Goal: Transaction & Acquisition: Purchase product/service

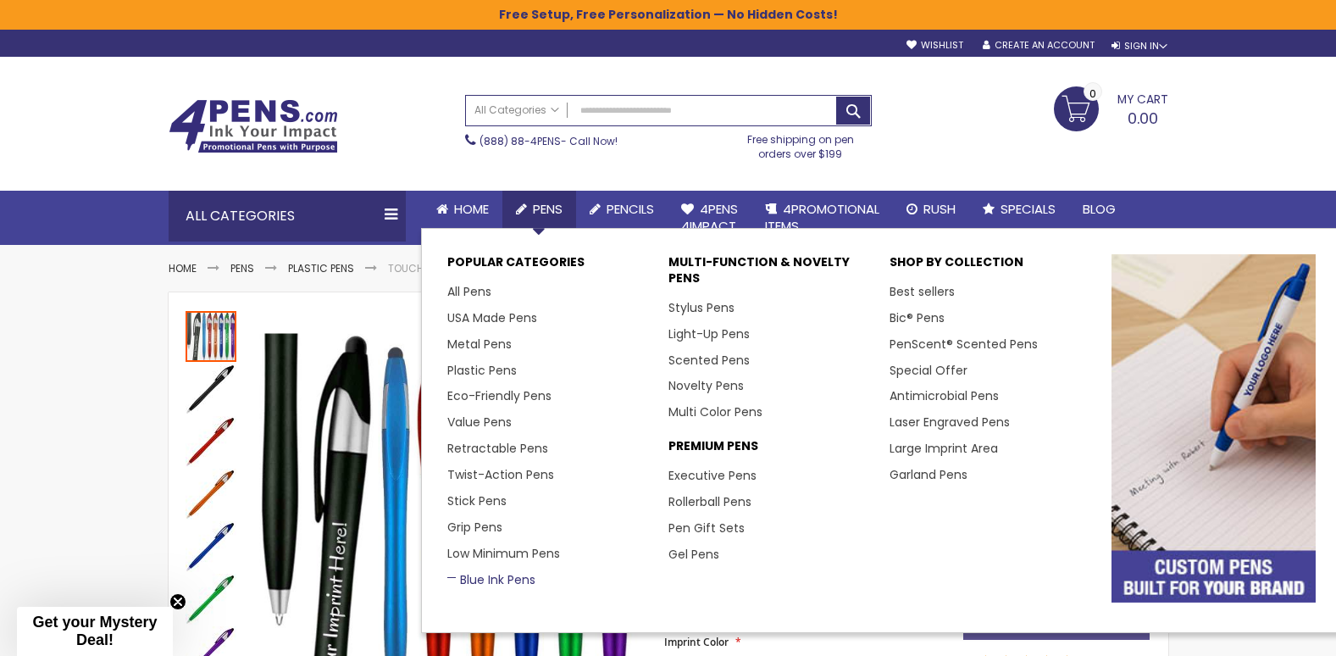
click at [496, 572] on link "Blue Ink Pens" at bounding box center [491, 579] width 88 height 17
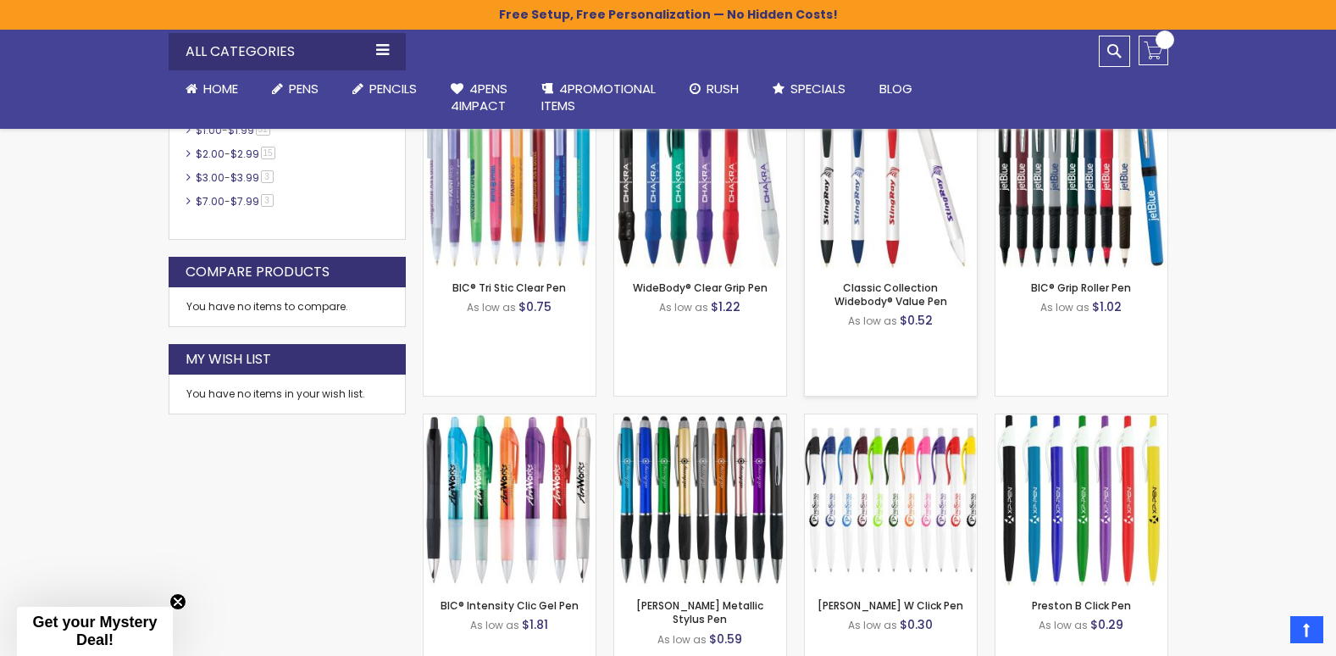
scroll to position [1017, 0]
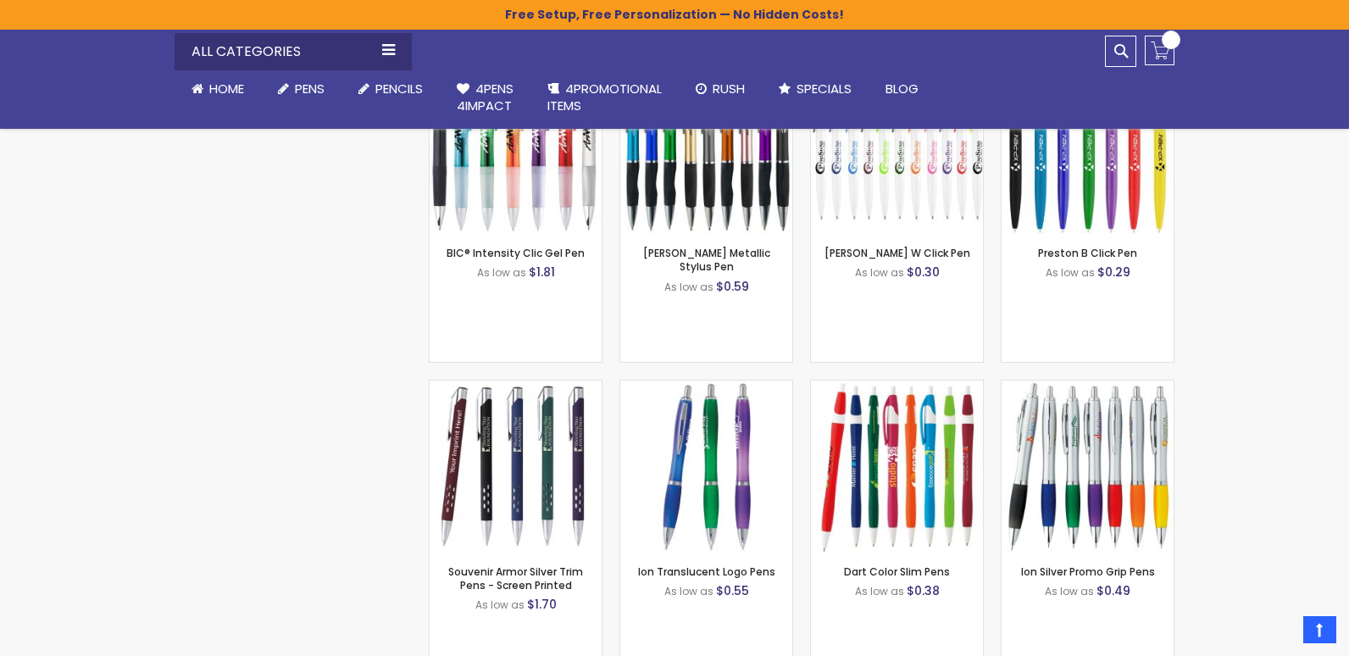
click at [1229, 286] on div "Close dialog Sign up to get your Mystery Discount ! Name Email Send Me the Deal…" at bounding box center [674, 328] width 1349 height 656
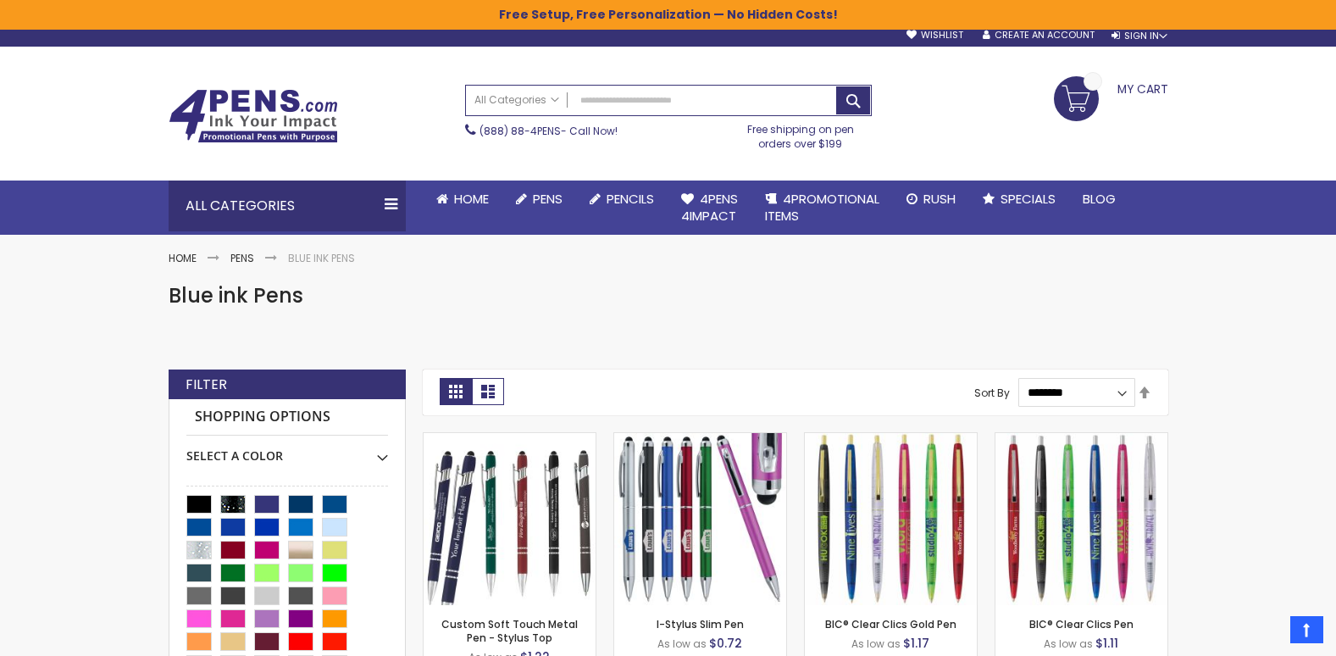
scroll to position [0, 0]
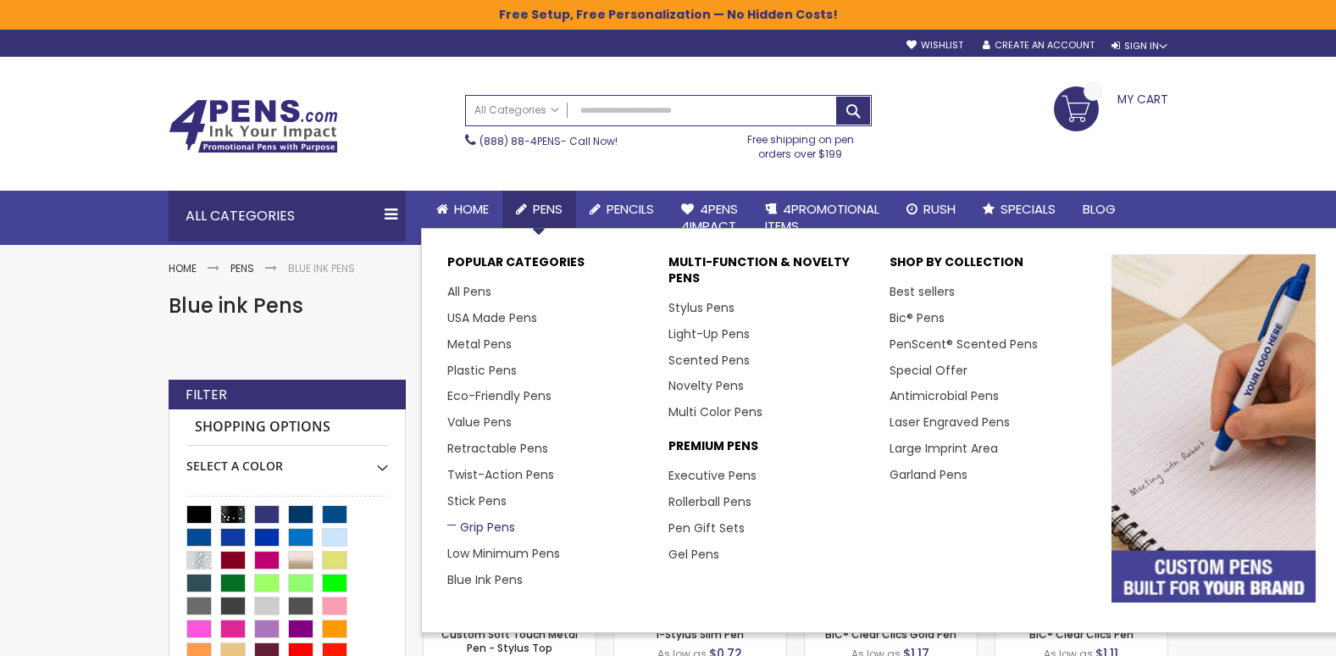
click at [480, 525] on link "Grip Pens" at bounding box center [481, 527] width 68 height 17
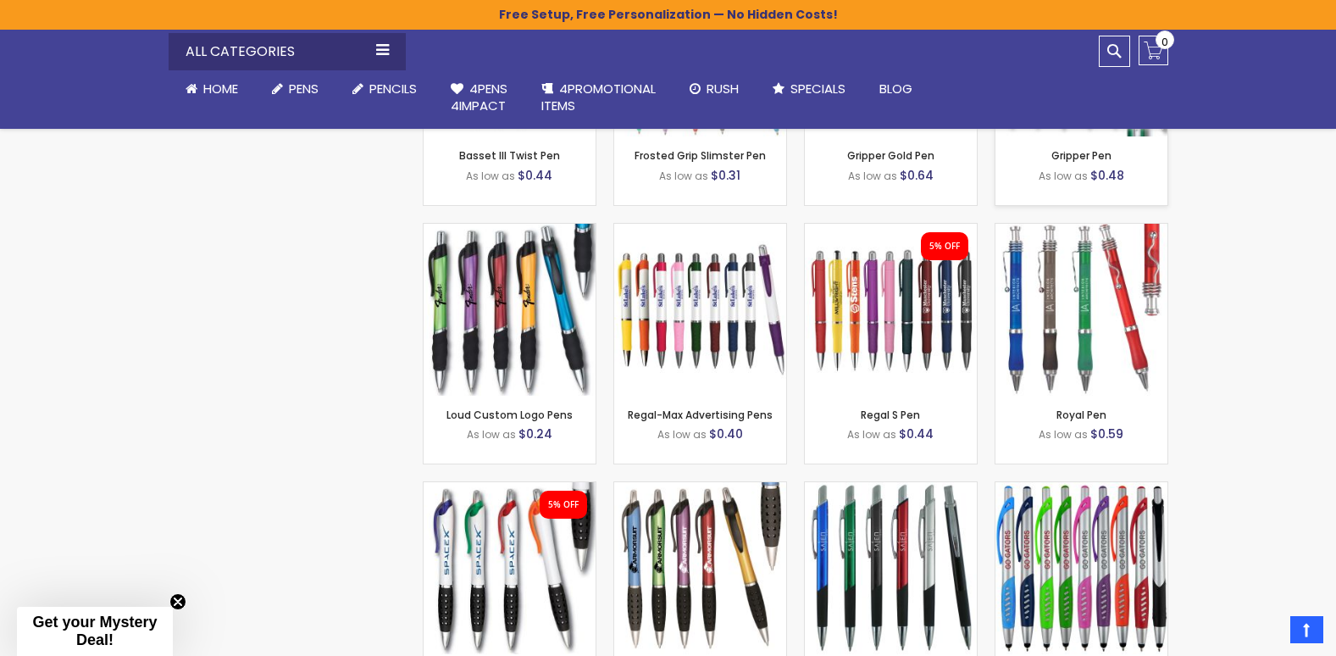
scroll to position [11099, 0]
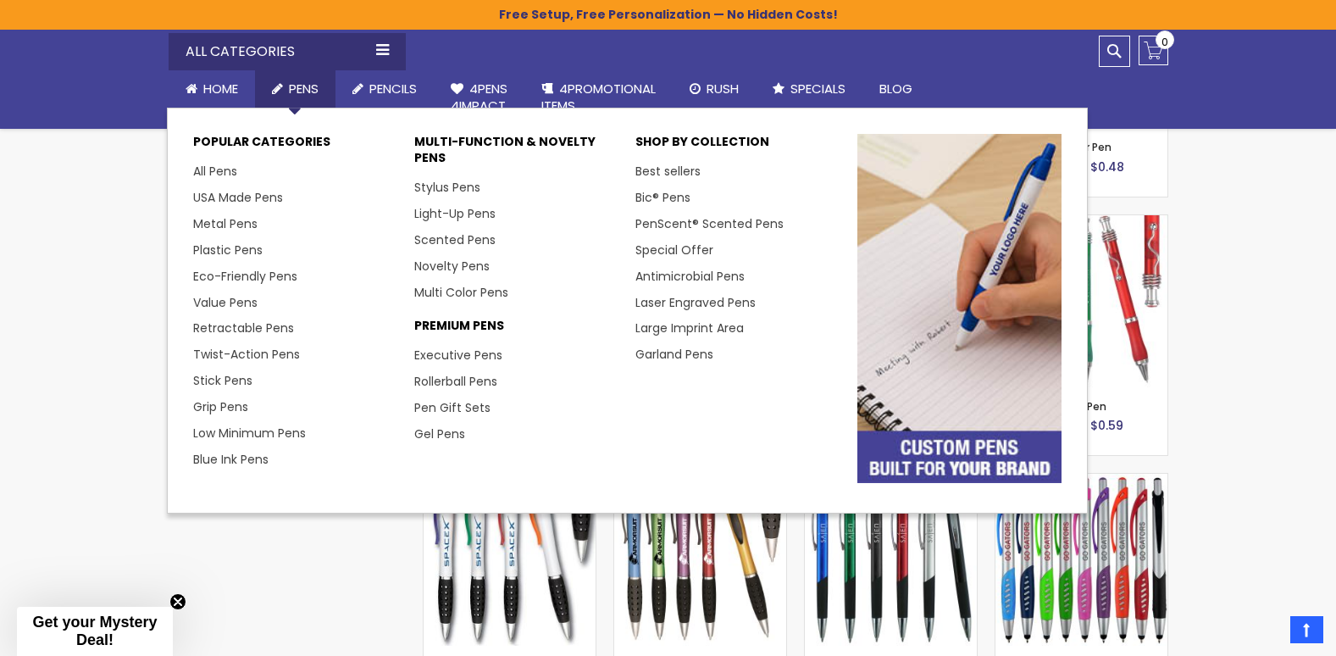
click at [301, 82] on span "Pens" at bounding box center [304, 89] width 30 height 18
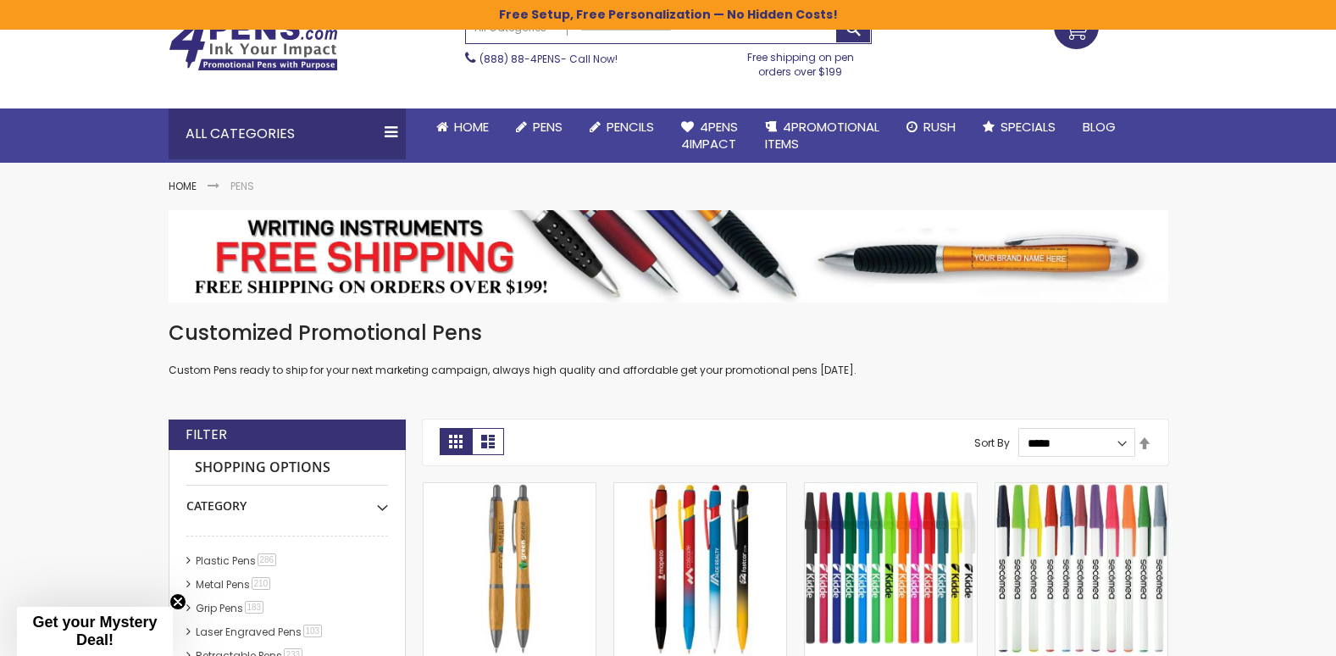
scroll to position [339, 0]
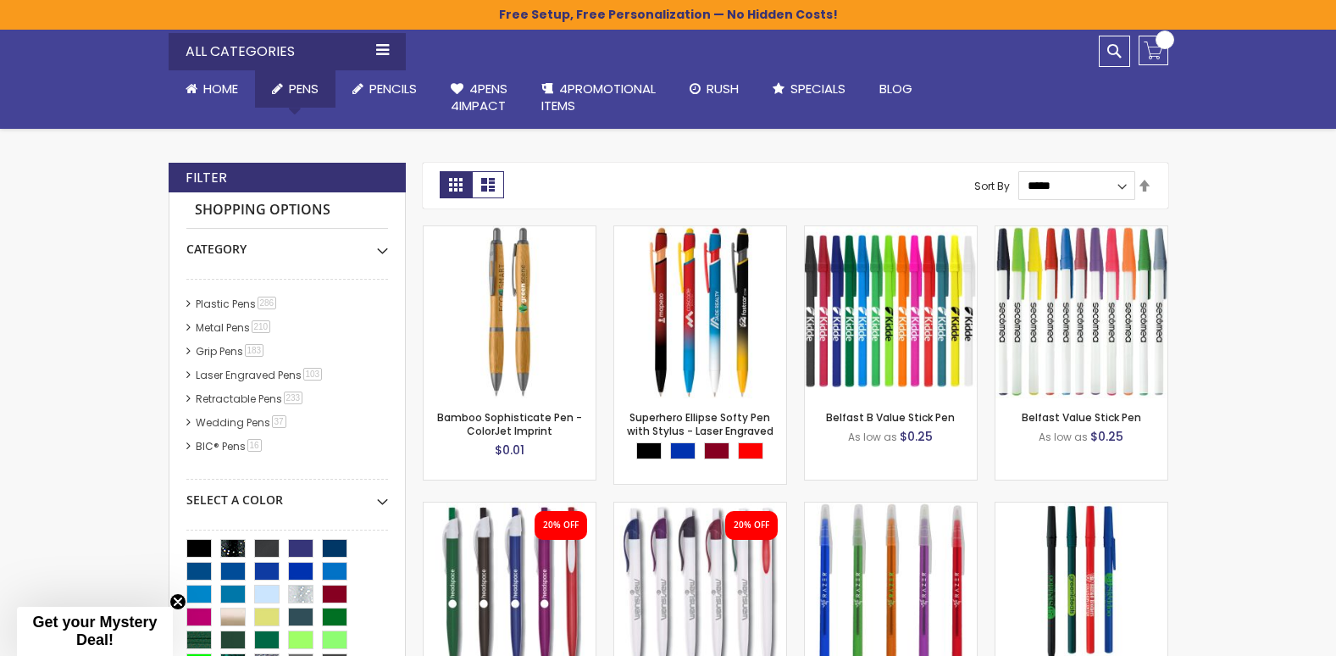
click at [296, 82] on span "Pens" at bounding box center [304, 89] width 30 height 18
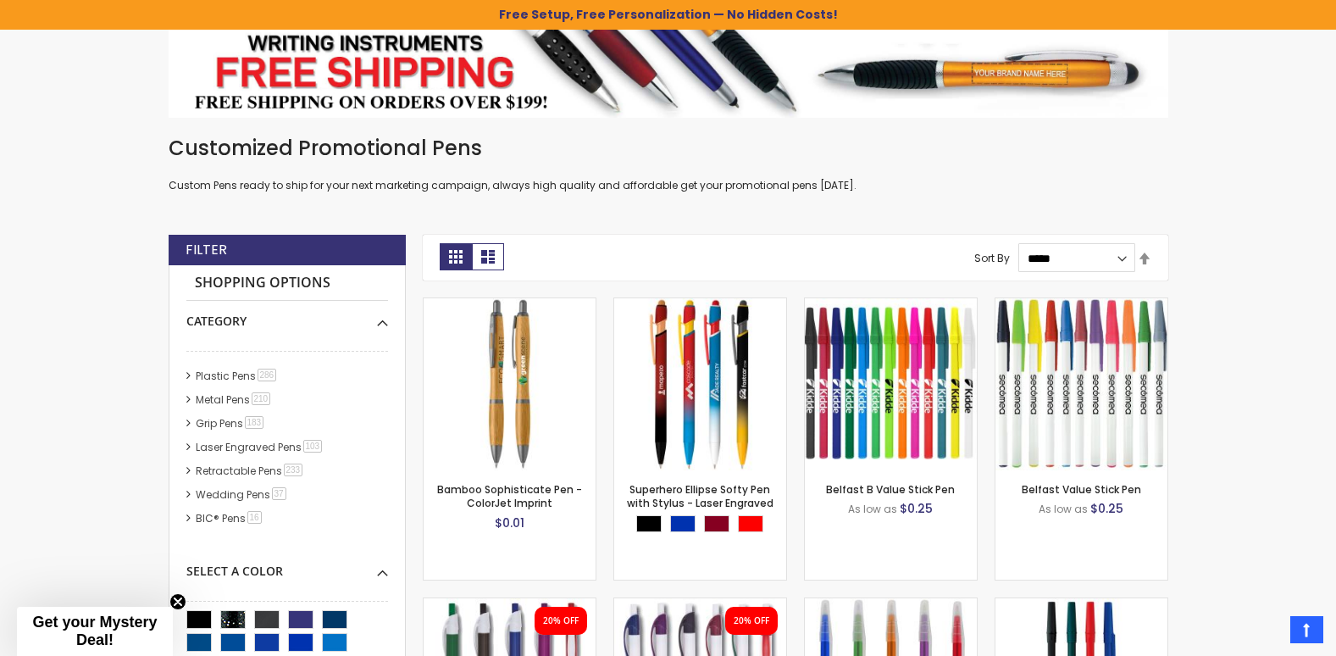
scroll to position [85, 0]
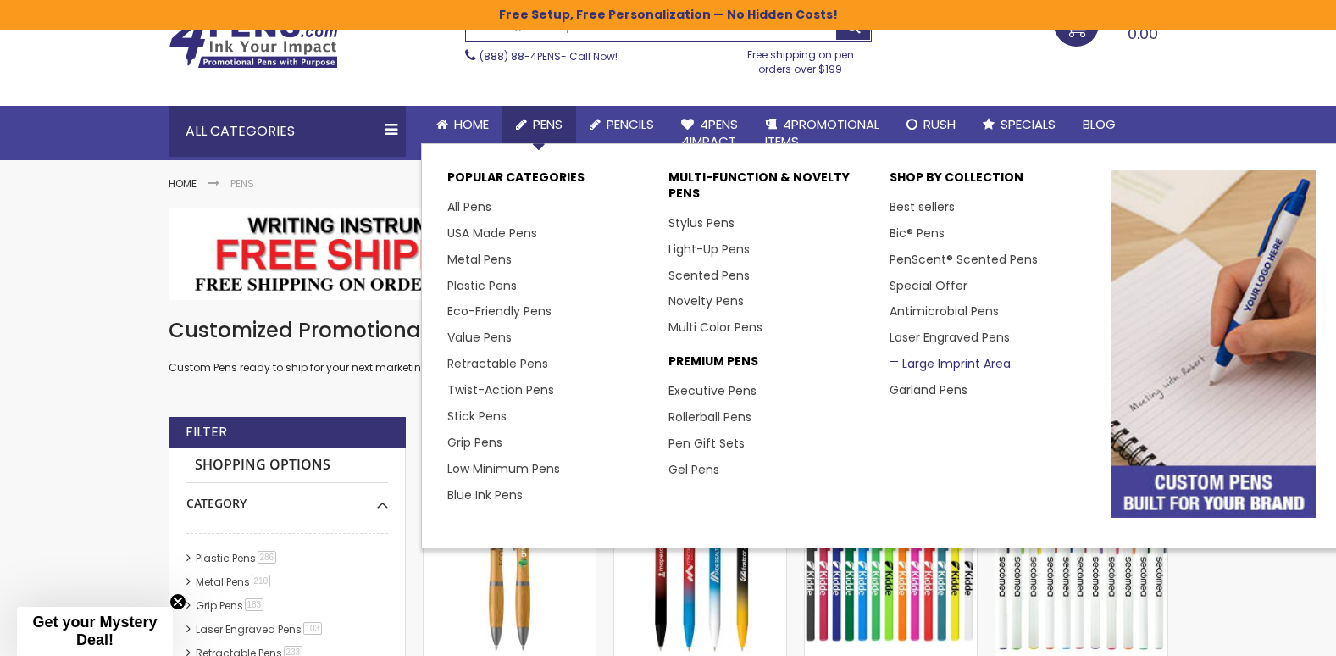
click at [924, 361] on link "Large Imprint Area" at bounding box center [950, 363] width 121 height 17
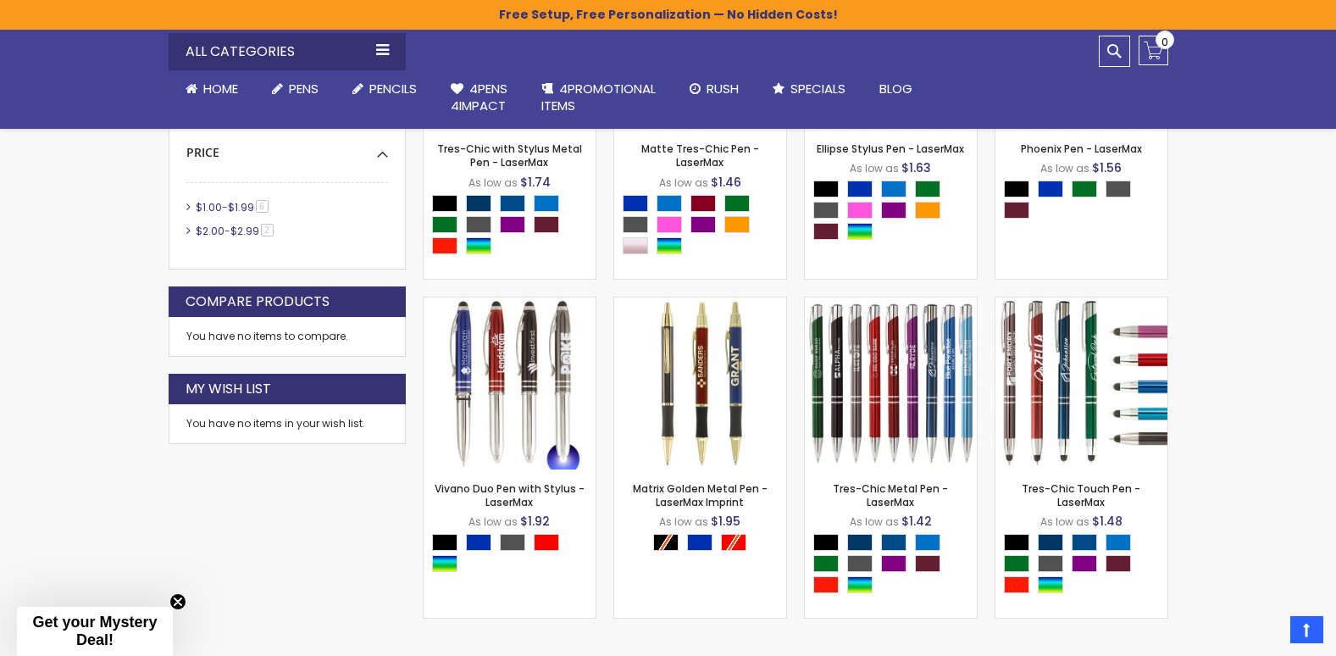
scroll to position [508, 0]
